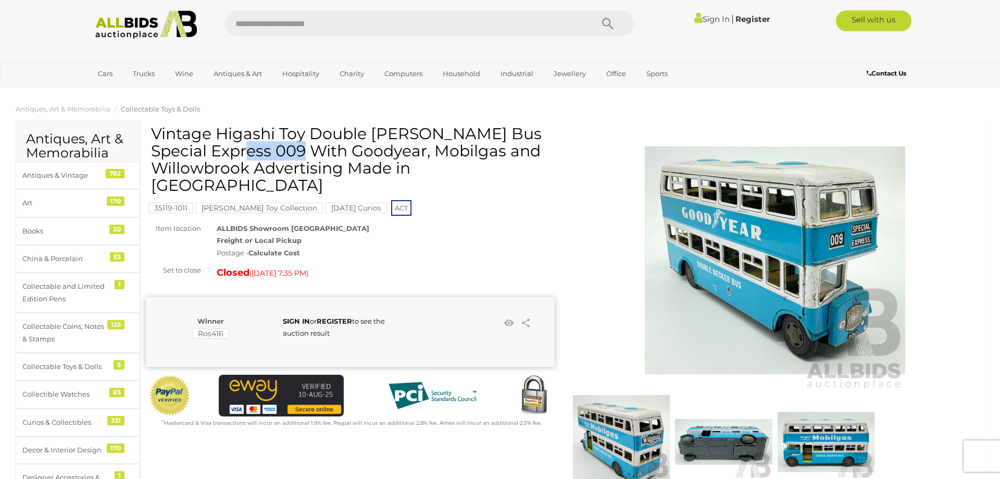
drag, startPoint x: 220, startPoint y: 132, endPoint x: 276, endPoint y: 127, distance: 56.0
click at [276, 127] on h1 "Vintage Higashi Toy Double Decker Bus Special Express 009 With Goodyear, Mobilg…" at bounding box center [351, 159] width 401 height 69
copy h1 "Higashi"
click at [296, 23] on input "text" at bounding box center [403, 23] width 357 height 26
click at [270, 26] on input "****" at bounding box center [403, 23] width 357 height 26
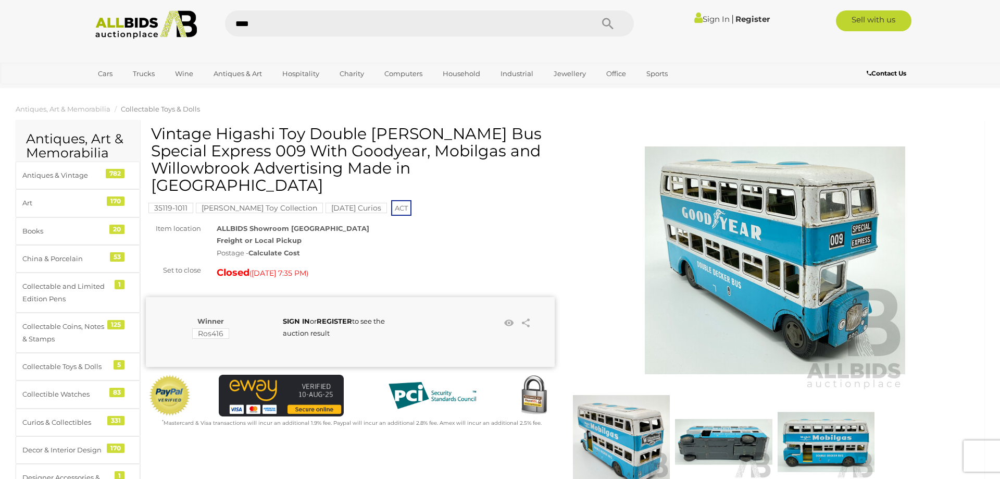
type input "*****"
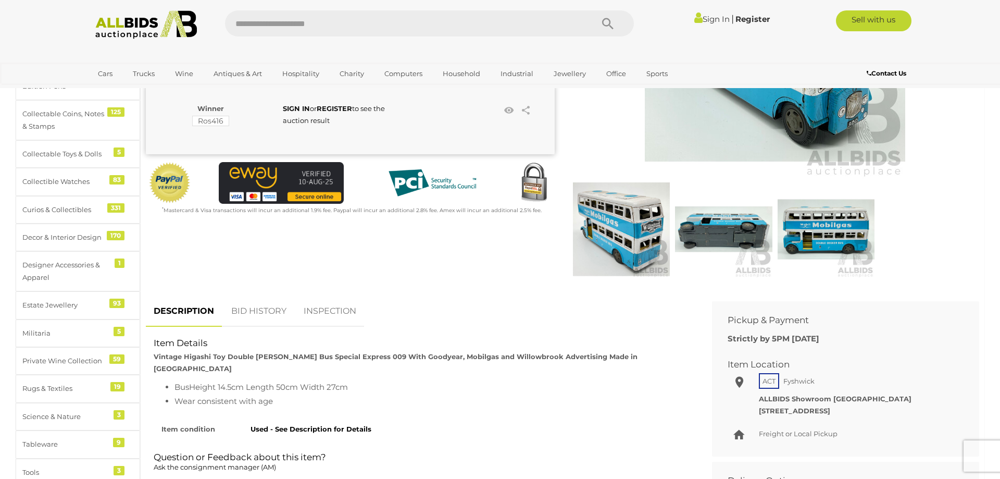
click at [753, 230] on img at bounding box center [723, 229] width 97 height 97
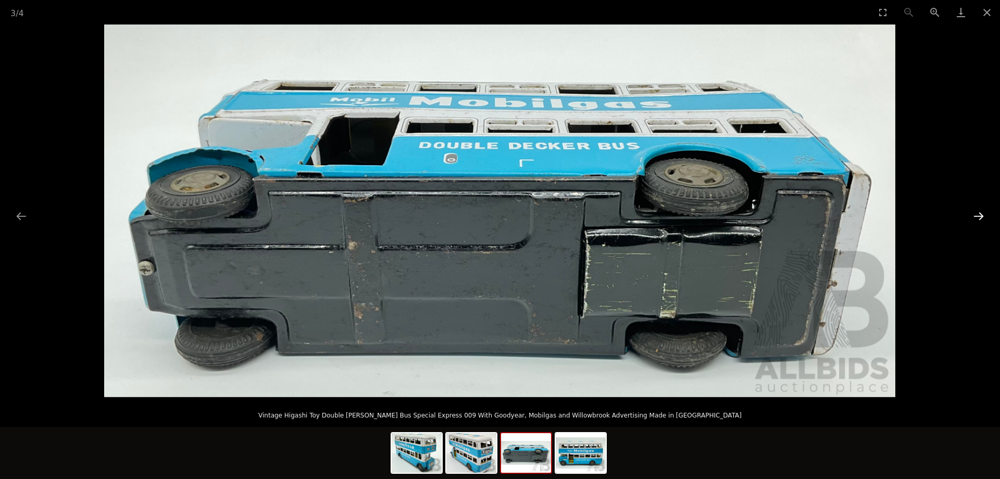
click at [978, 217] on button "Next slide" at bounding box center [979, 216] width 22 height 20
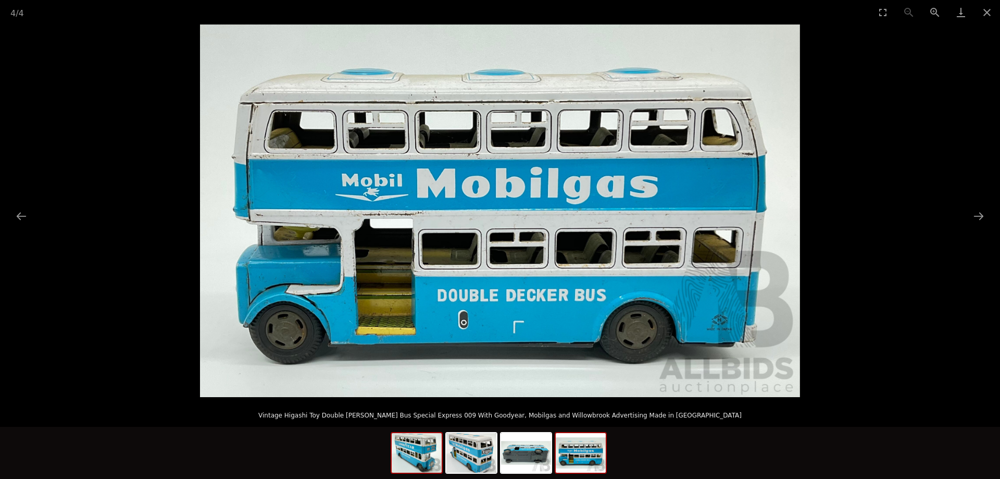
click at [425, 453] on img at bounding box center [417, 453] width 50 height 40
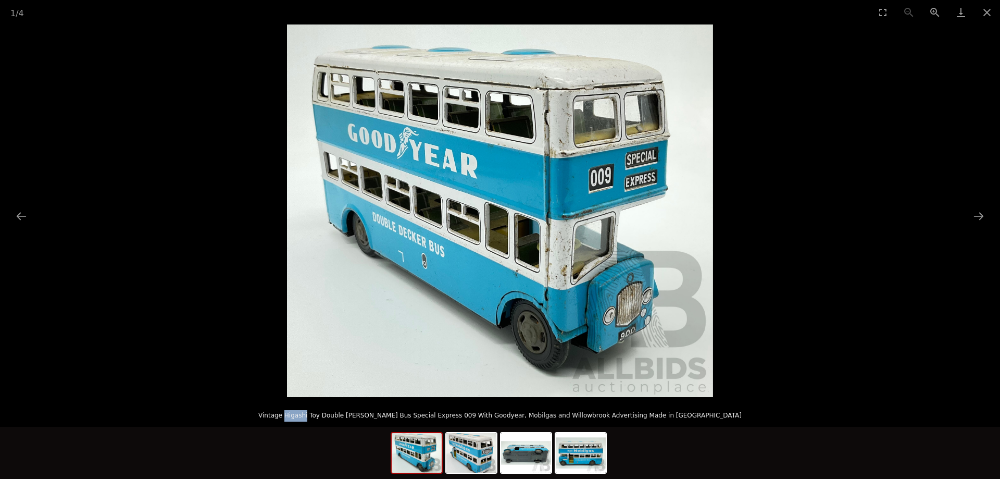
drag, startPoint x: 344, startPoint y: 416, endPoint x: 364, endPoint y: 415, distance: 19.8
click at [364, 415] on p "Vintage Higashi Toy Double [PERSON_NAME] Bus Special Express 009 With Goodyear,…" at bounding box center [500, 413] width 959 height 17
copy p "Higashi"
click at [422, 456] on img at bounding box center [417, 453] width 50 height 40
click at [488, 455] on img at bounding box center [472, 453] width 50 height 40
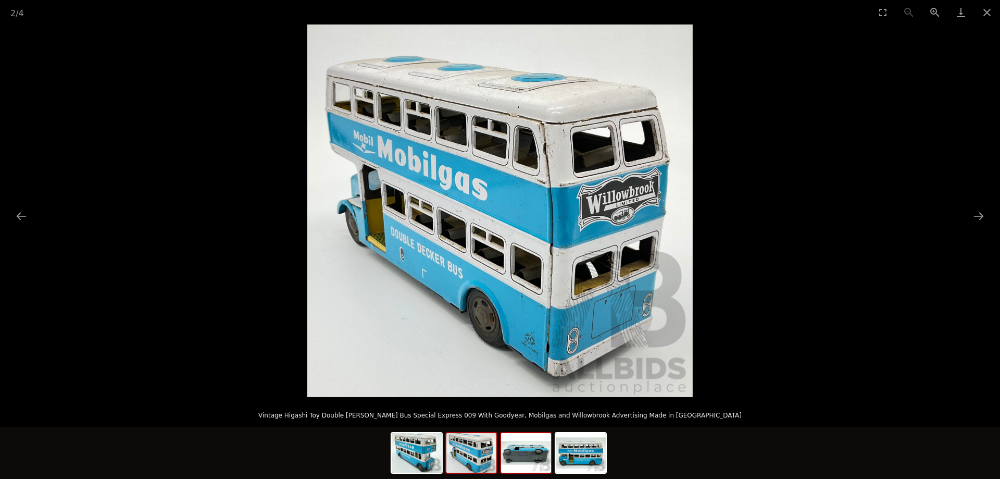
click at [522, 454] on img at bounding box center [526, 453] width 50 height 40
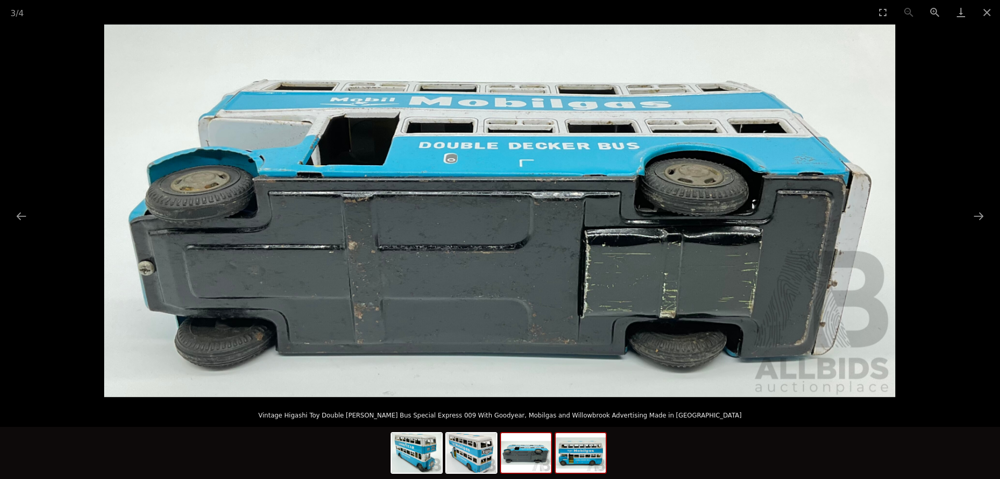
click at [574, 464] on img at bounding box center [581, 453] width 50 height 40
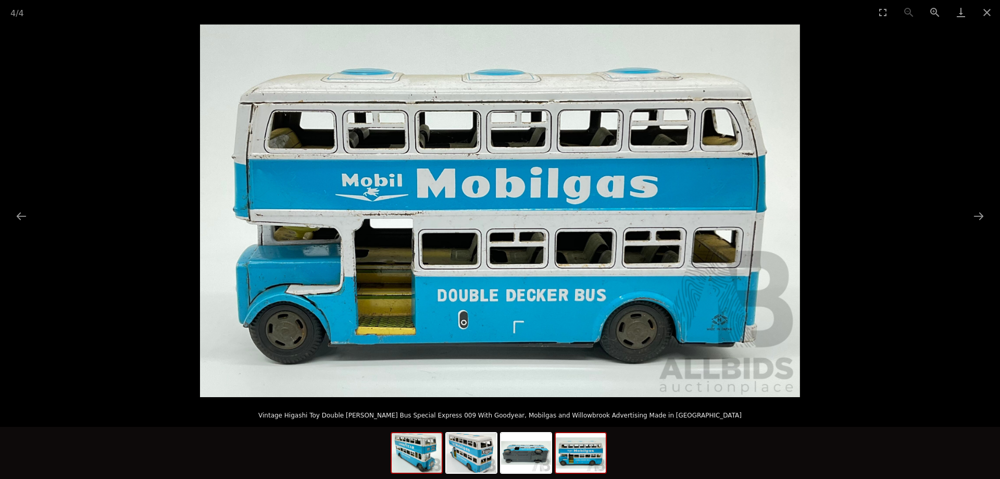
click at [426, 463] on img at bounding box center [417, 453] width 50 height 40
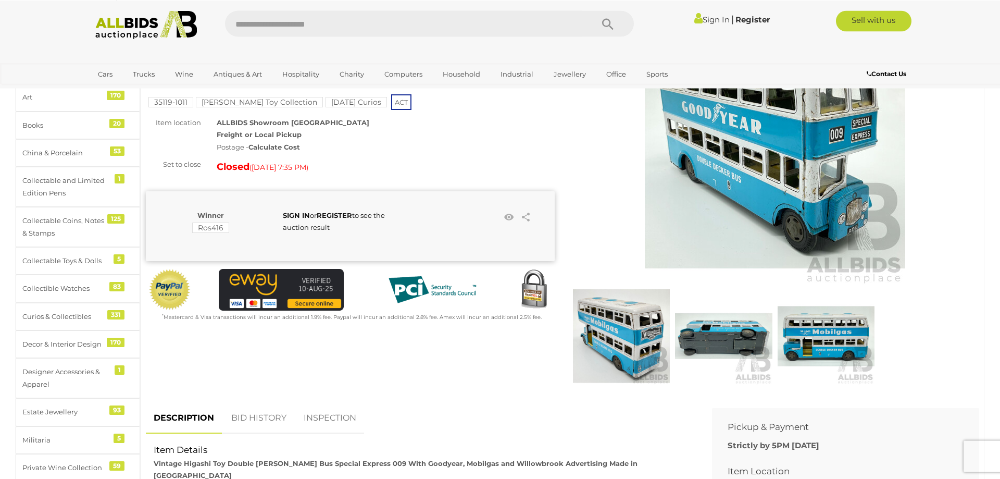
scroll to position [106, 0]
click at [858, 344] on img at bounding box center [826, 335] width 97 height 97
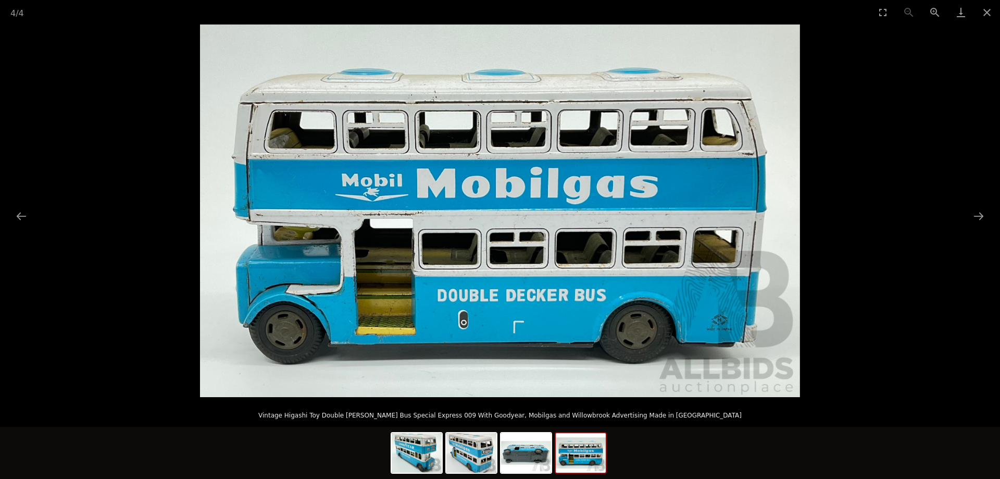
click at [732, 330] on img at bounding box center [500, 210] width 600 height 373
click at [938, 13] on button "Zoom in" at bounding box center [935, 12] width 26 height 24
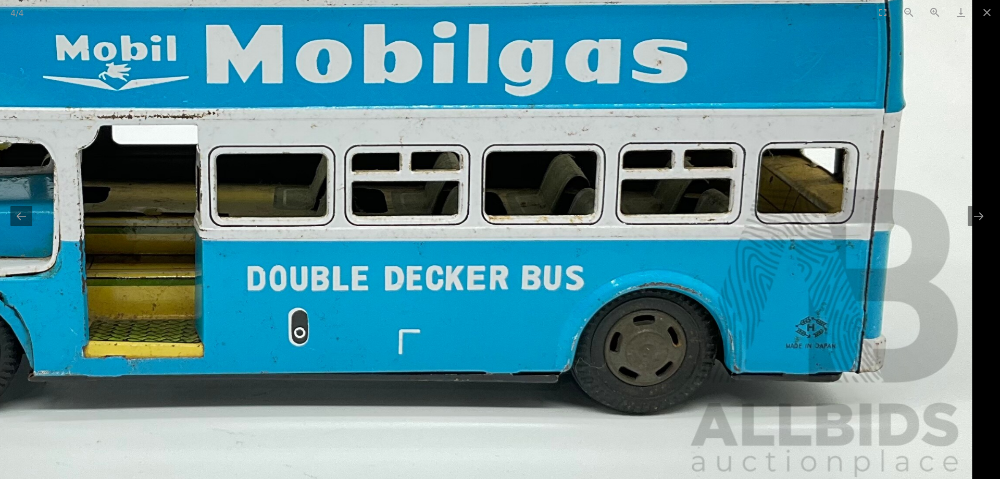
drag, startPoint x: 805, startPoint y: 324, endPoint x: 538, endPoint y: 327, distance: 267.3
click at [538, 327] on img at bounding box center [372, 109] width 1201 height 745
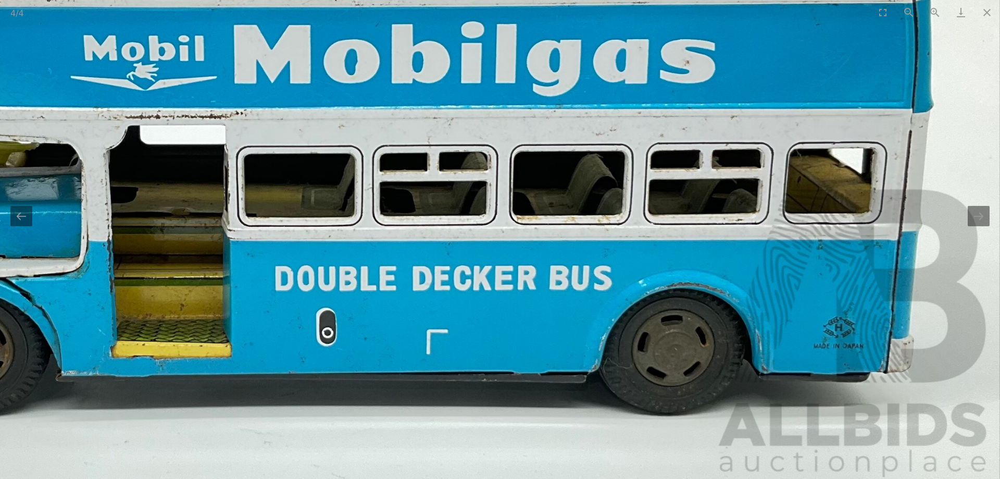
scroll to position [319, 0]
click at [988, 12] on button "Close gallery" at bounding box center [987, 12] width 26 height 24
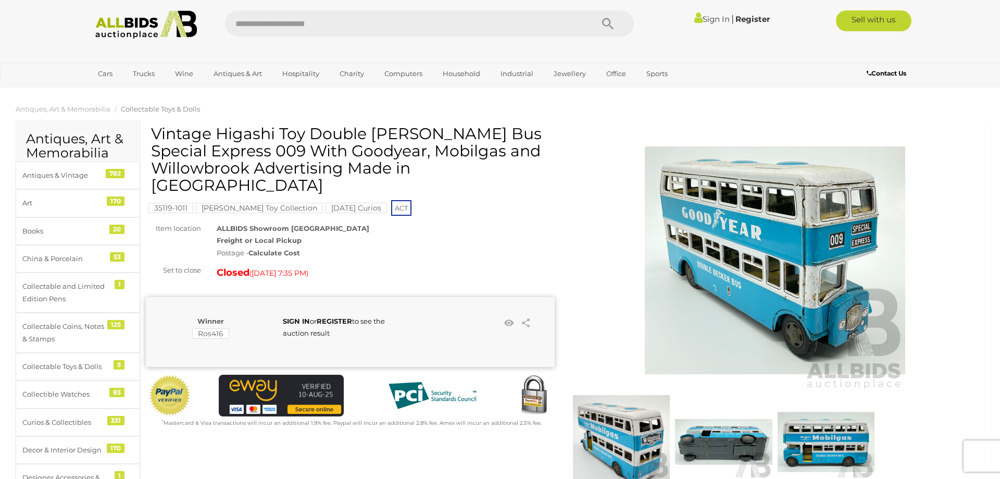
click at [812, 447] on img at bounding box center [826, 441] width 97 height 97
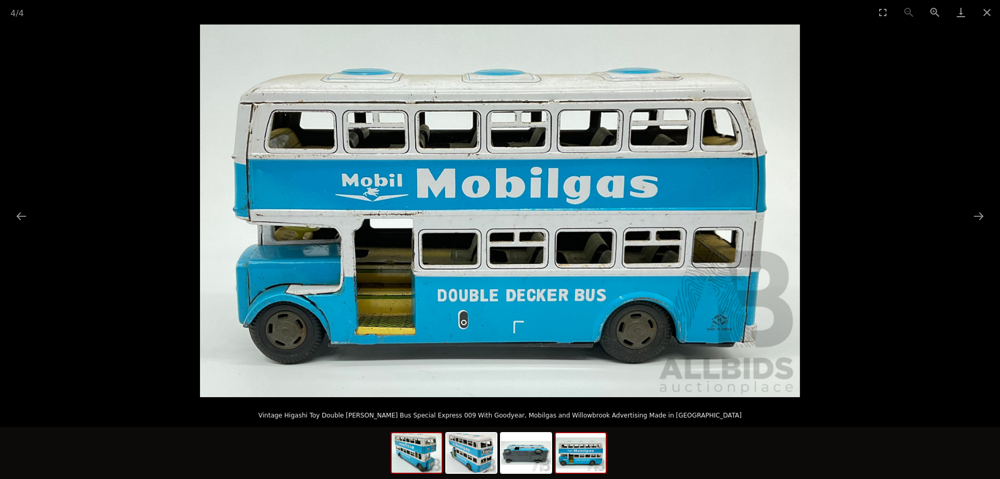
click at [404, 459] on img at bounding box center [417, 453] width 50 height 40
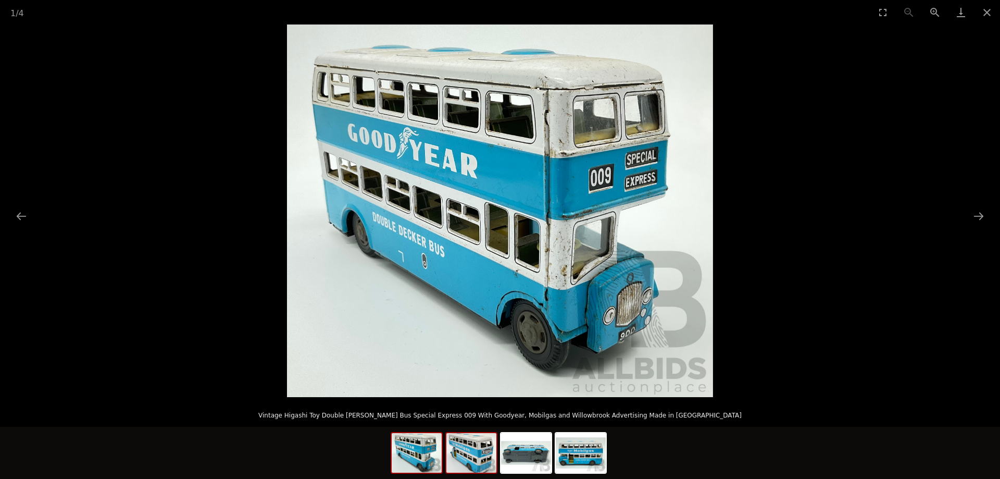
click at [476, 466] on img at bounding box center [472, 453] width 50 height 40
